Goal: Information Seeking & Learning: Learn about a topic

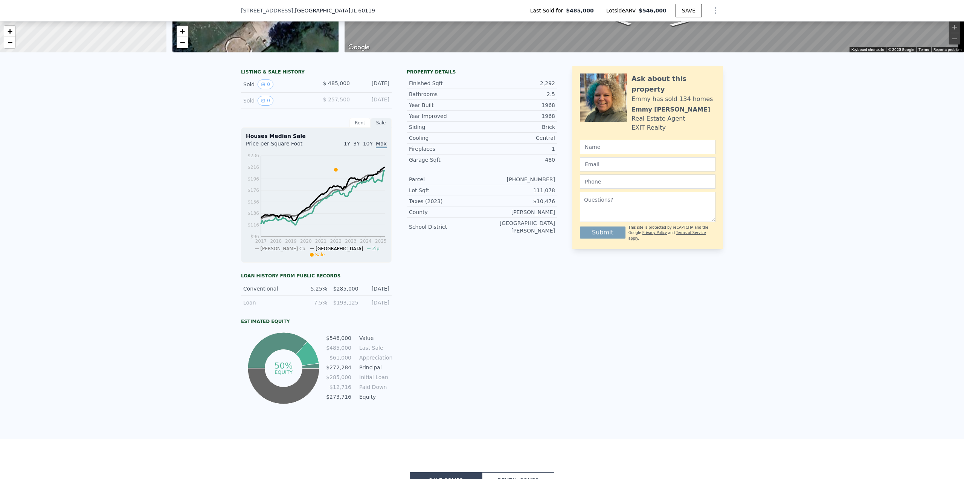
scroll to position [73, 0]
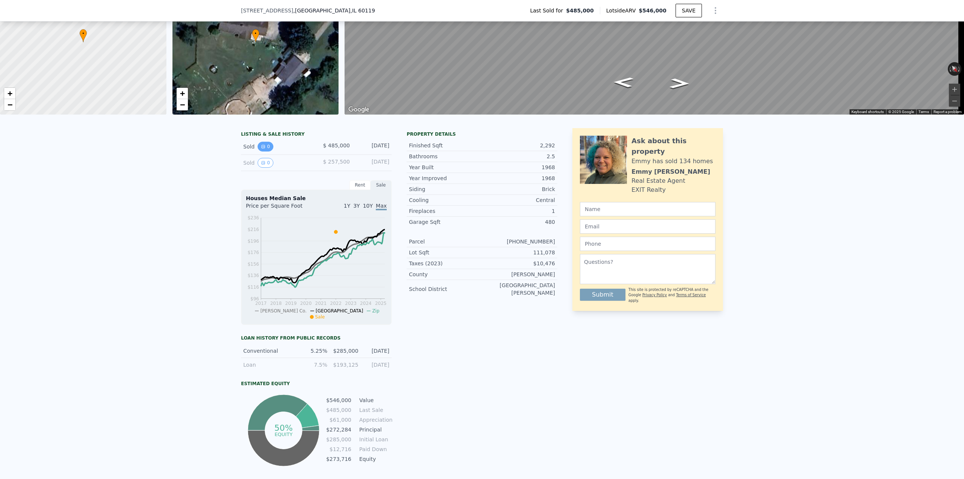
click at [262, 151] on button "0" at bounding box center [266, 147] width 16 height 10
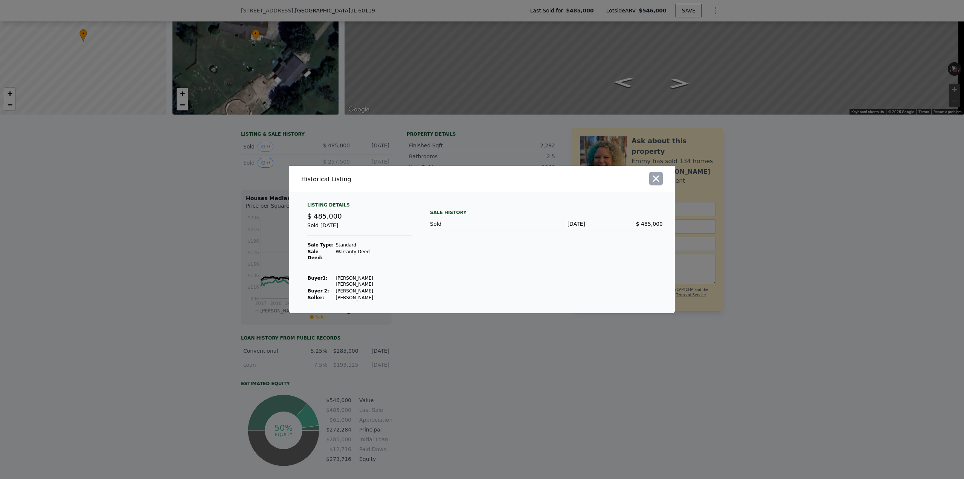
click at [656, 184] on icon "button" at bounding box center [656, 178] width 11 height 11
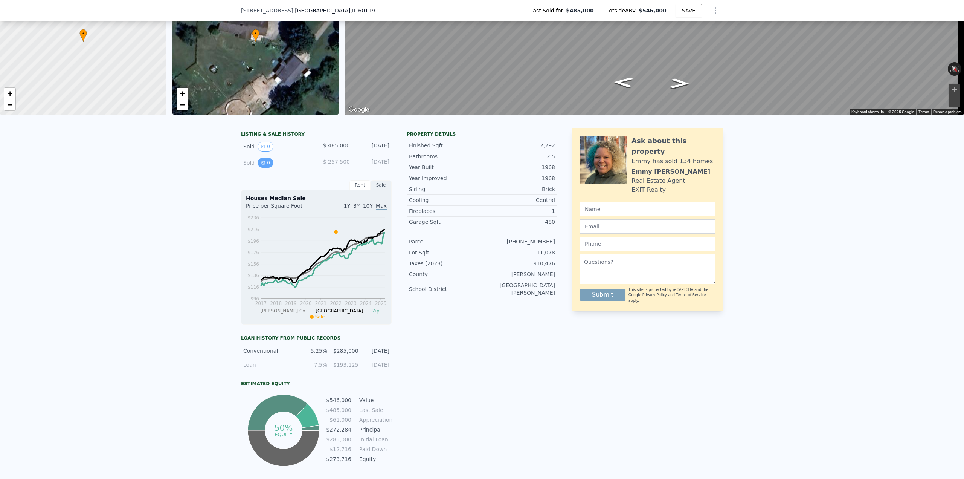
click at [261, 165] on icon "View historical data" at bounding box center [263, 162] width 5 height 5
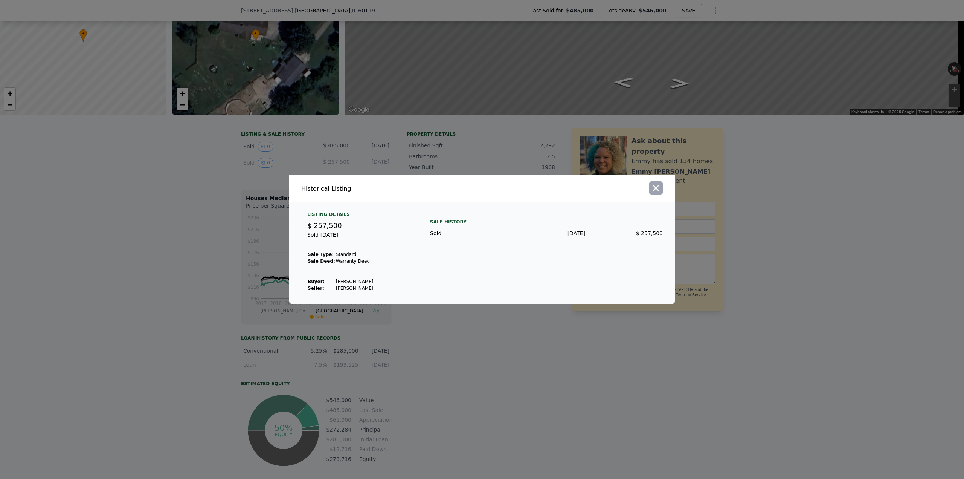
click at [658, 189] on icon "button" at bounding box center [656, 188] width 11 height 11
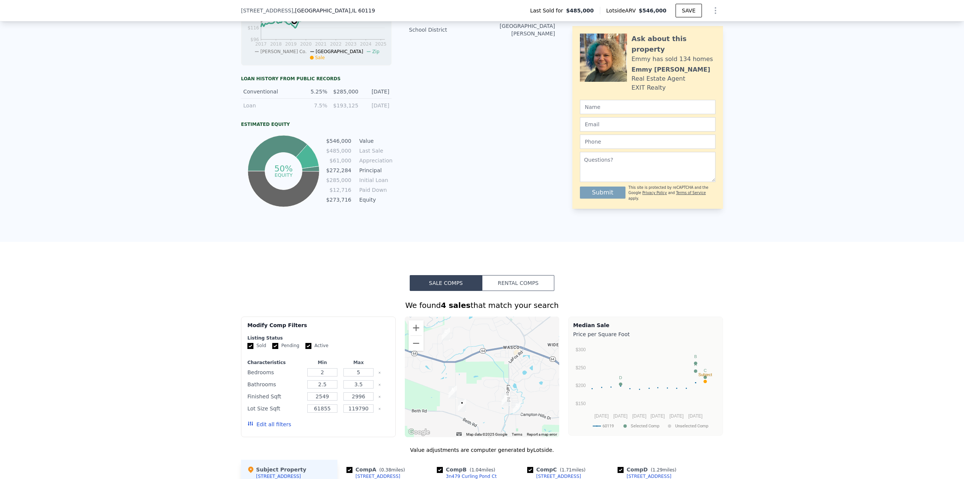
scroll to position [336, 0]
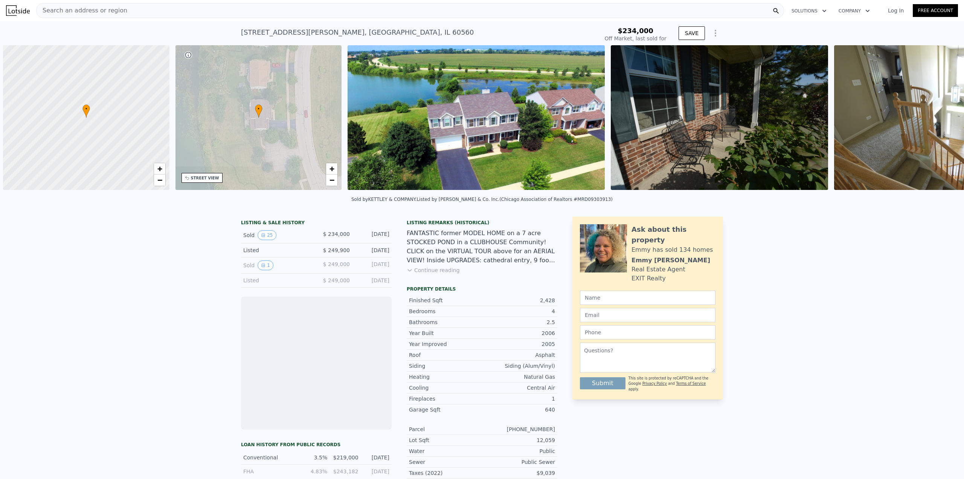
scroll to position [0, 3]
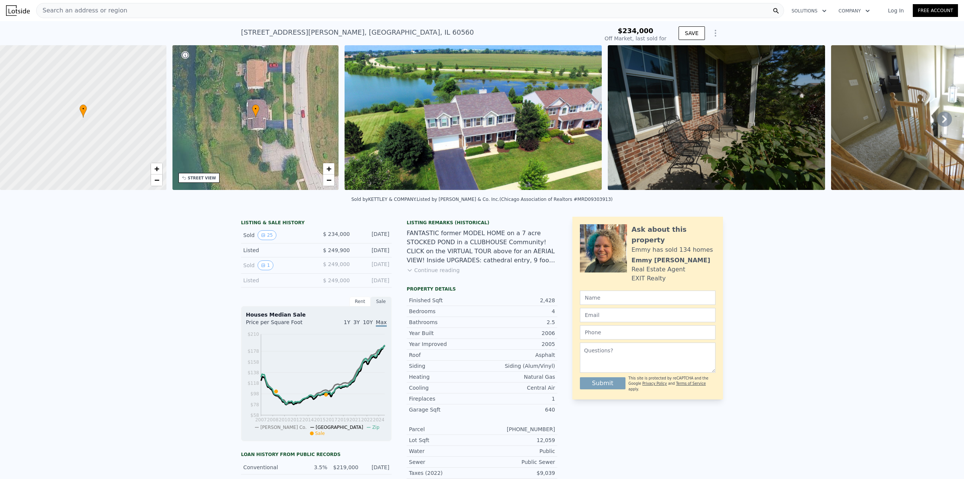
click at [937, 121] on icon at bounding box center [944, 118] width 15 height 15
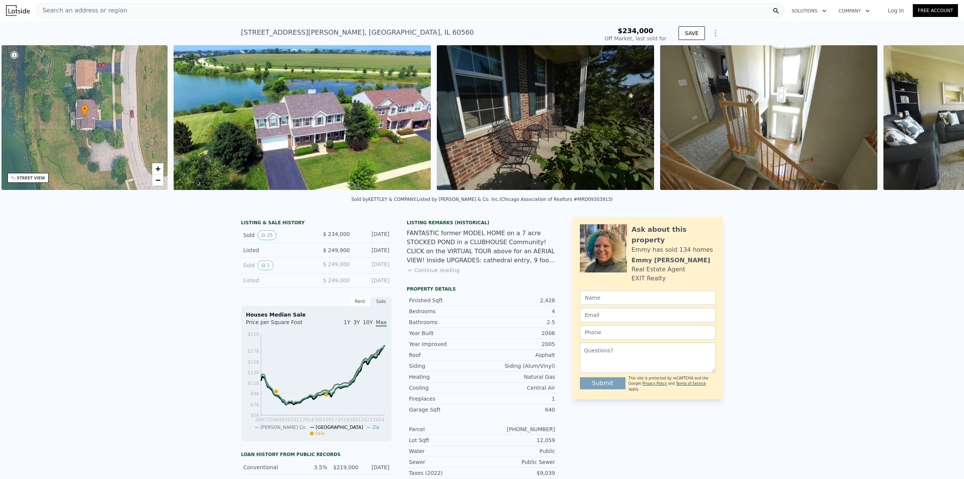
scroll to position [0, 176]
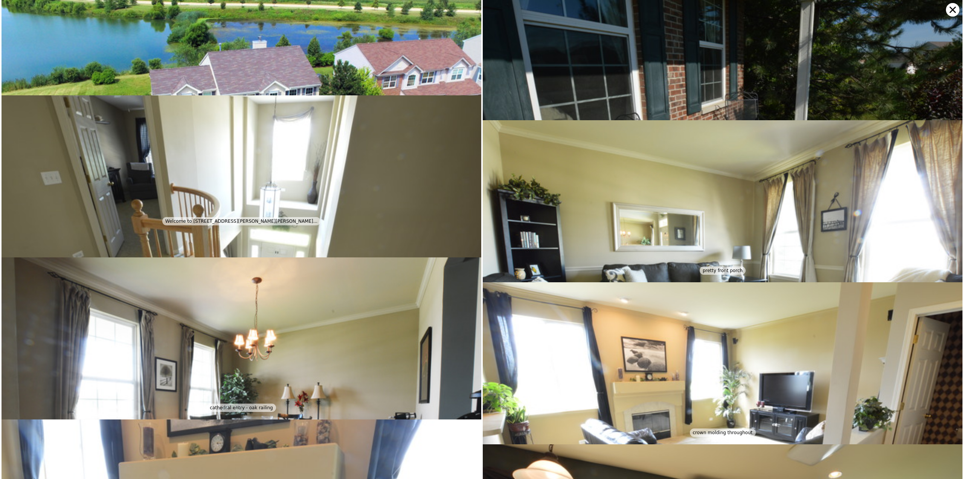
scroll to position [0, 0]
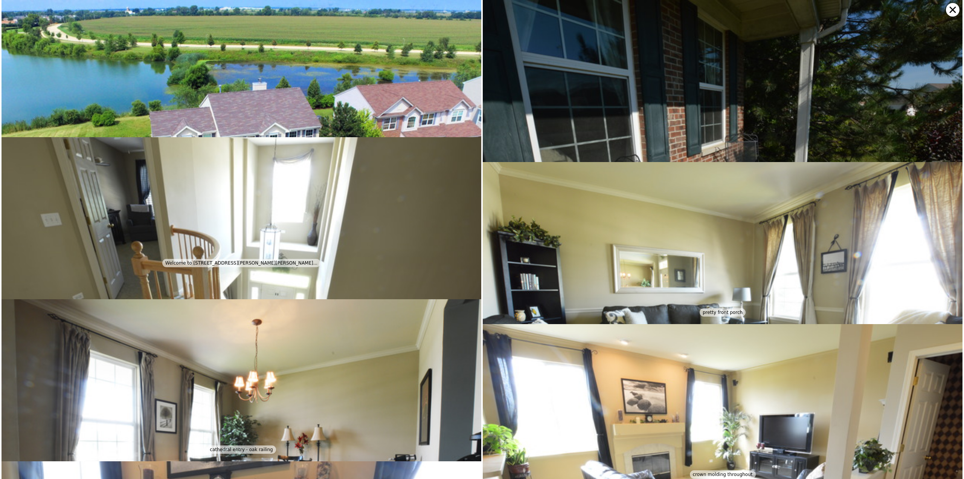
click at [949, 11] on icon at bounding box center [953, 10] width 14 height 14
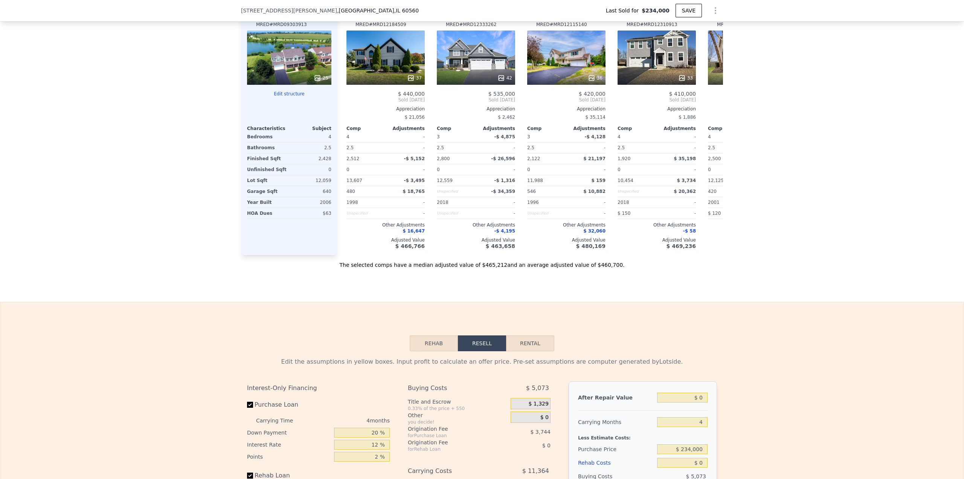
scroll to position [939, 0]
